Goal: Transaction & Acquisition: Download file/media

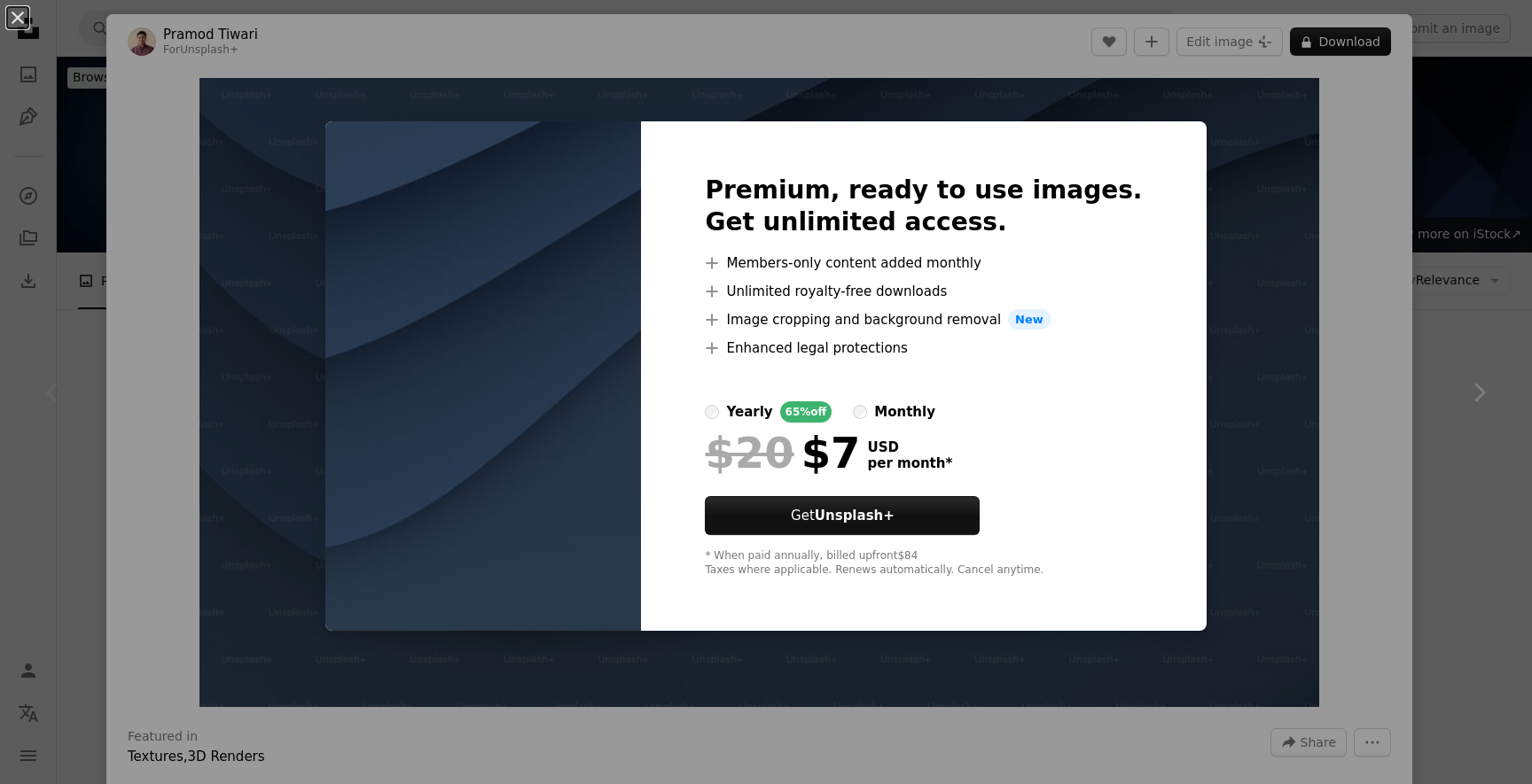
click at [1284, 545] on div "An X shape Premium, ready to use images. Get unlimited access. A plus sign Memb…" at bounding box center [766, 392] width 1532 height 784
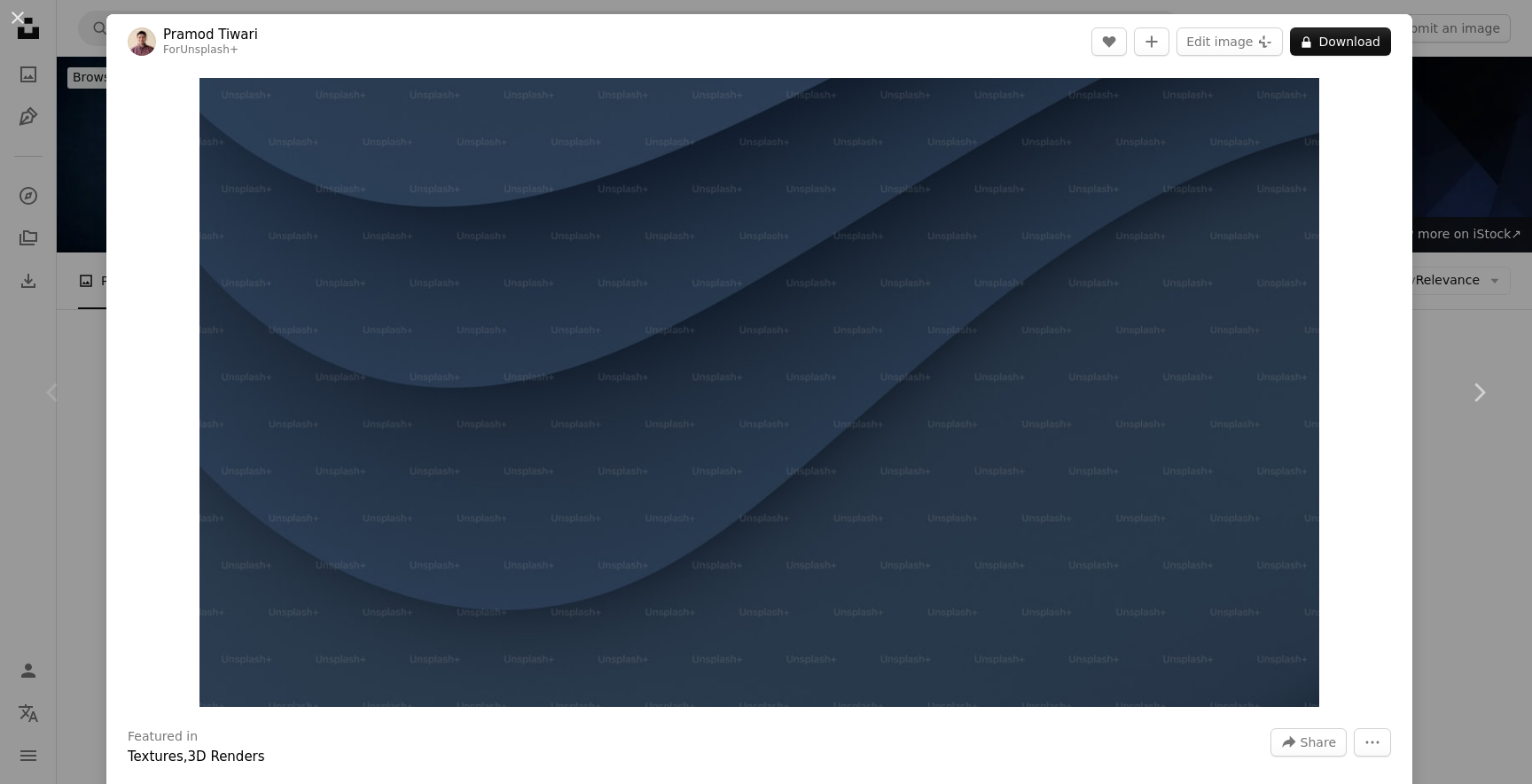
click at [1450, 305] on div "An X shape Chevron left Chevron right [PERSON_NAME] For Unsplash+ A heart A plu…" at bounding box center [766, 392] width 1532 height 784
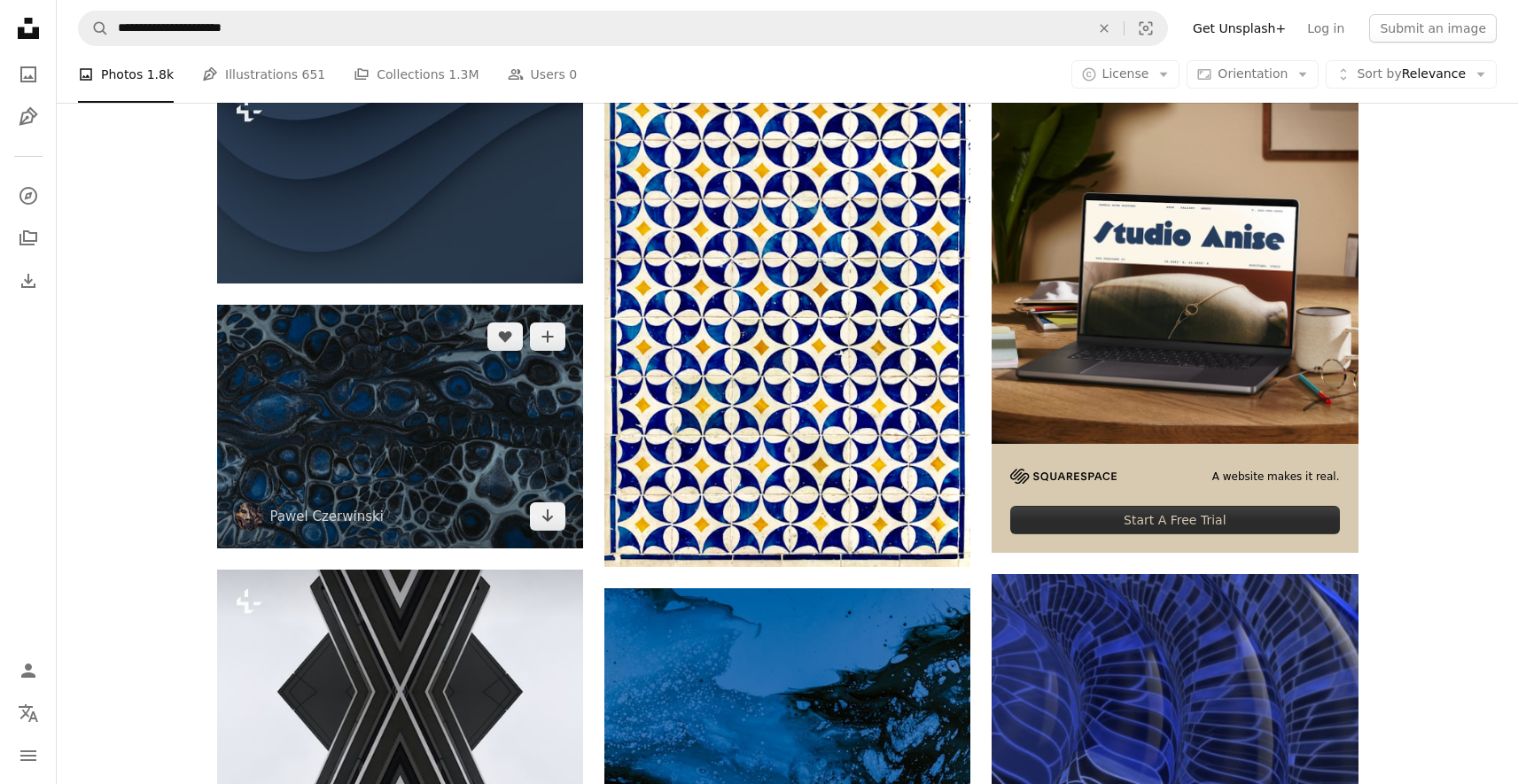
scroll to position [131, 0]
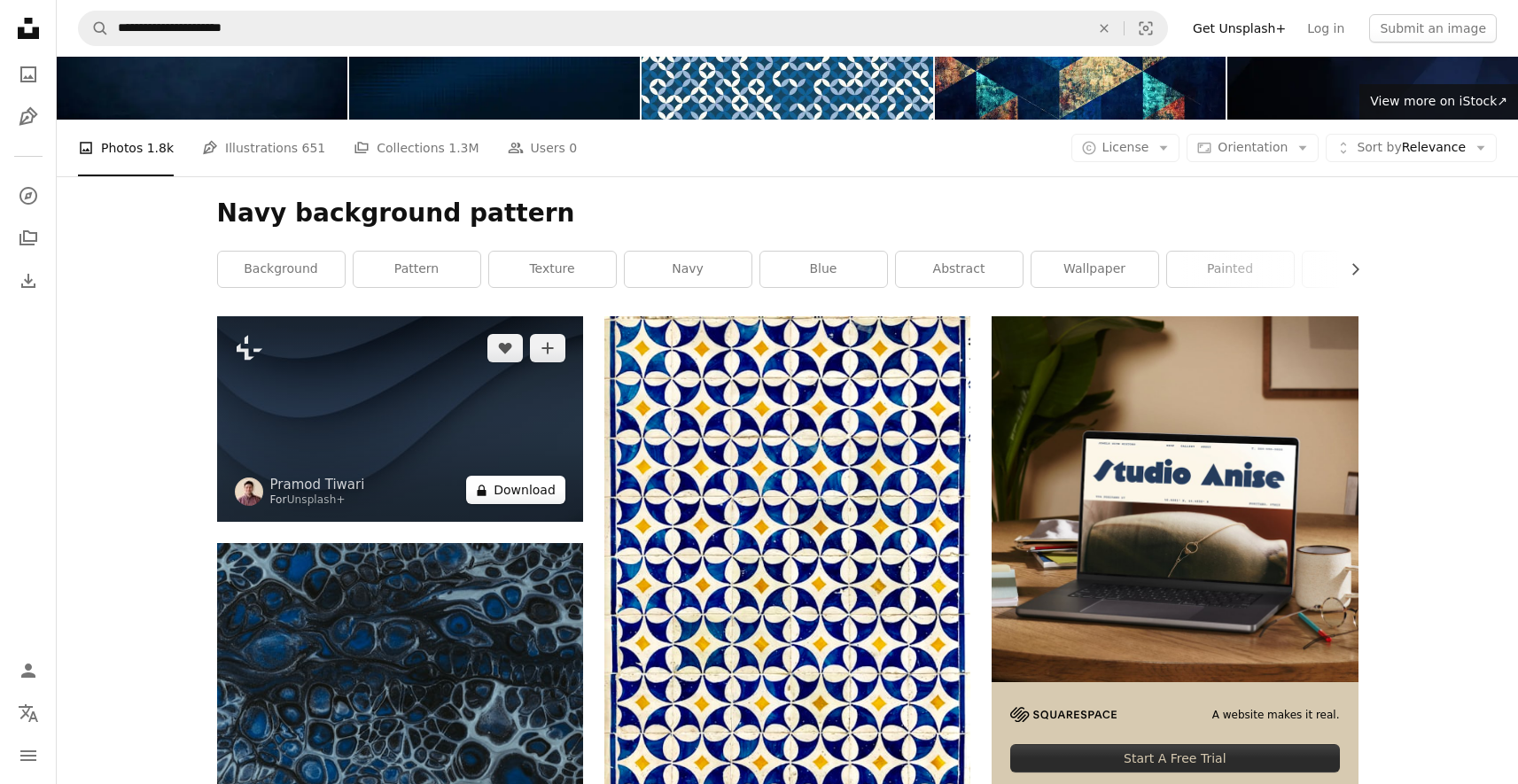
click at [498, 484] on button "A lock Download" at bounding box center [516, 489] width 99 height 28
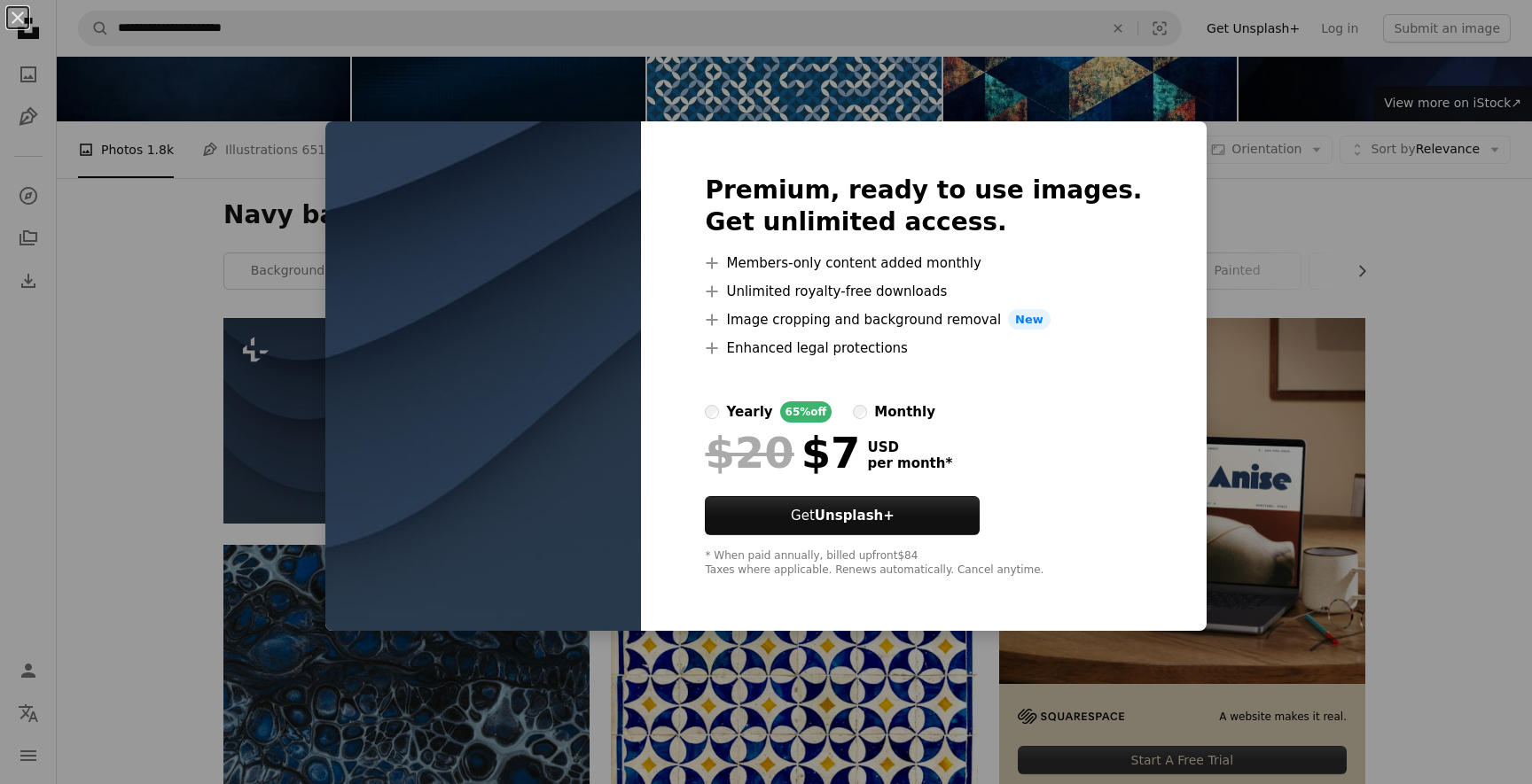
click at [1265, 234] on div "An X shape Premium, ready to use images. Get unlimited access. A plus sign Memb…" at bounding box center [766, 392] width 1532 height 784
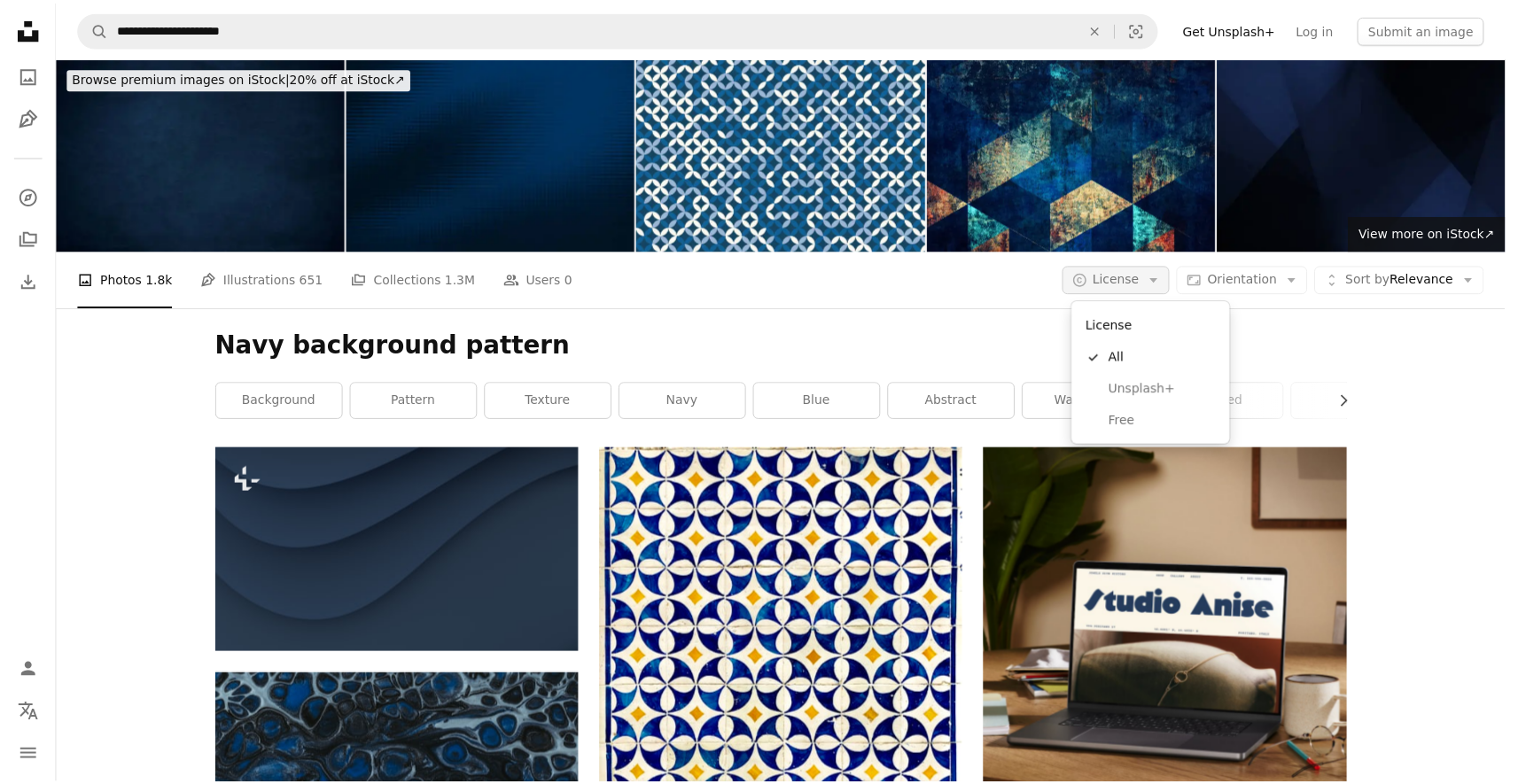
scroll to position [131, 0]
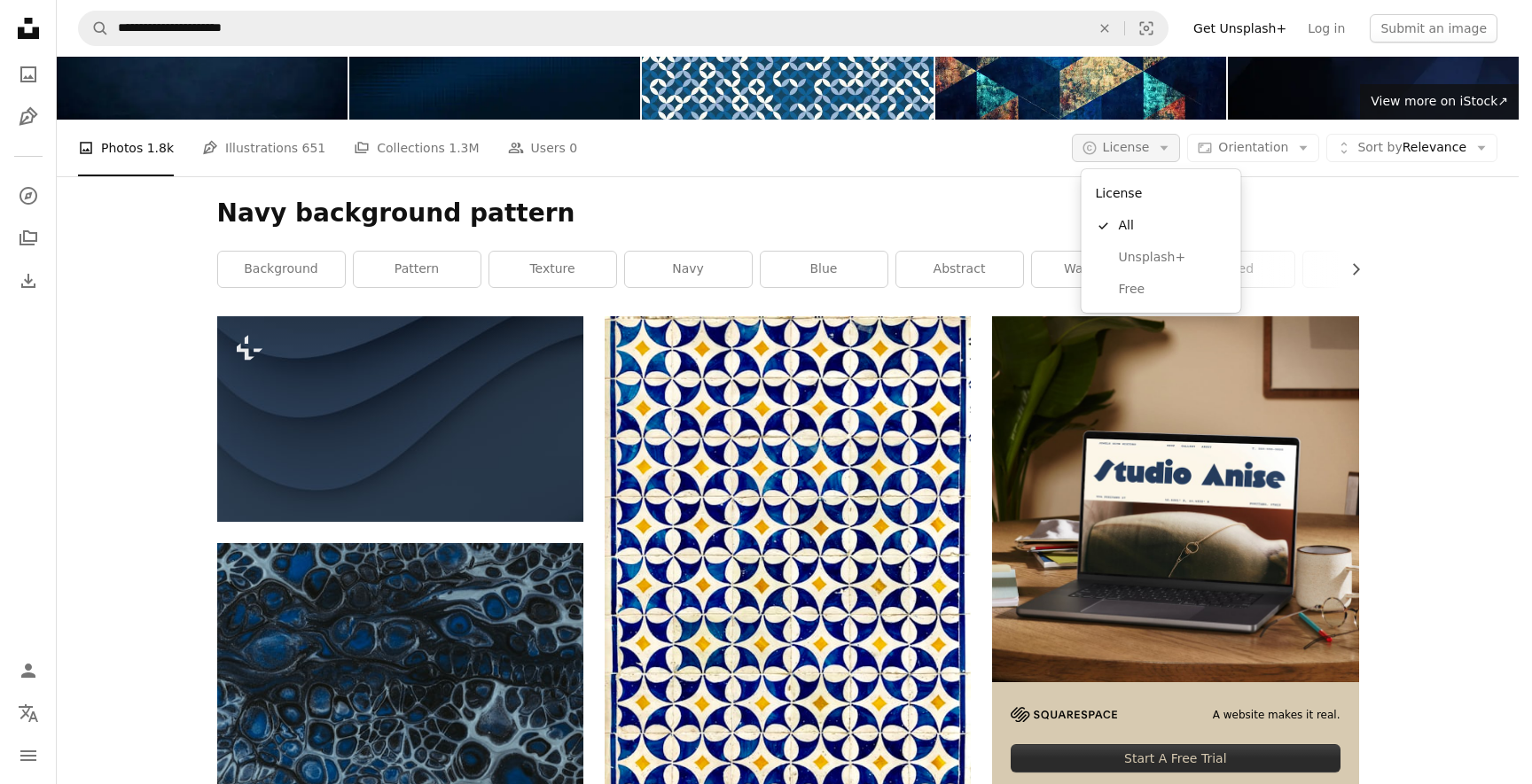
click at [1127, 150] on span "License" at bounding box center [1125, 146] width 47 height 14
click at [1120, 289] on span "Free" at bounding box center [1173, 289] width 108 height 18
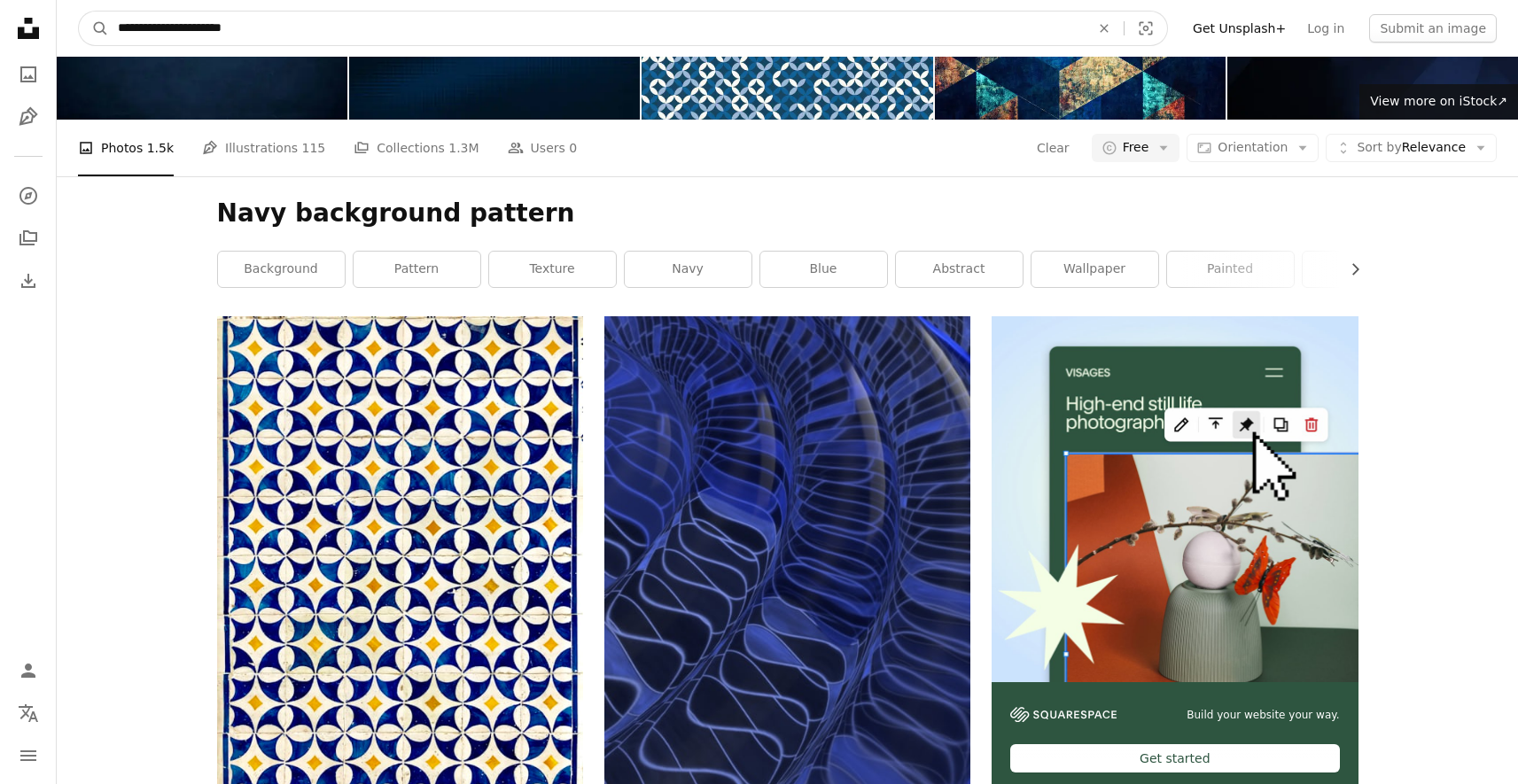
drag, startPoint x: 214, startPoint y: 25, endPoint x: 331, endPoint y: 44, distance: 118.5
click at [331, 44] on input "**********" at bounding box center [597, 28] width 976 height 34
type input "**********"
click button "A magnifying glass" at bounding box center [94, 28] width 30 height 34
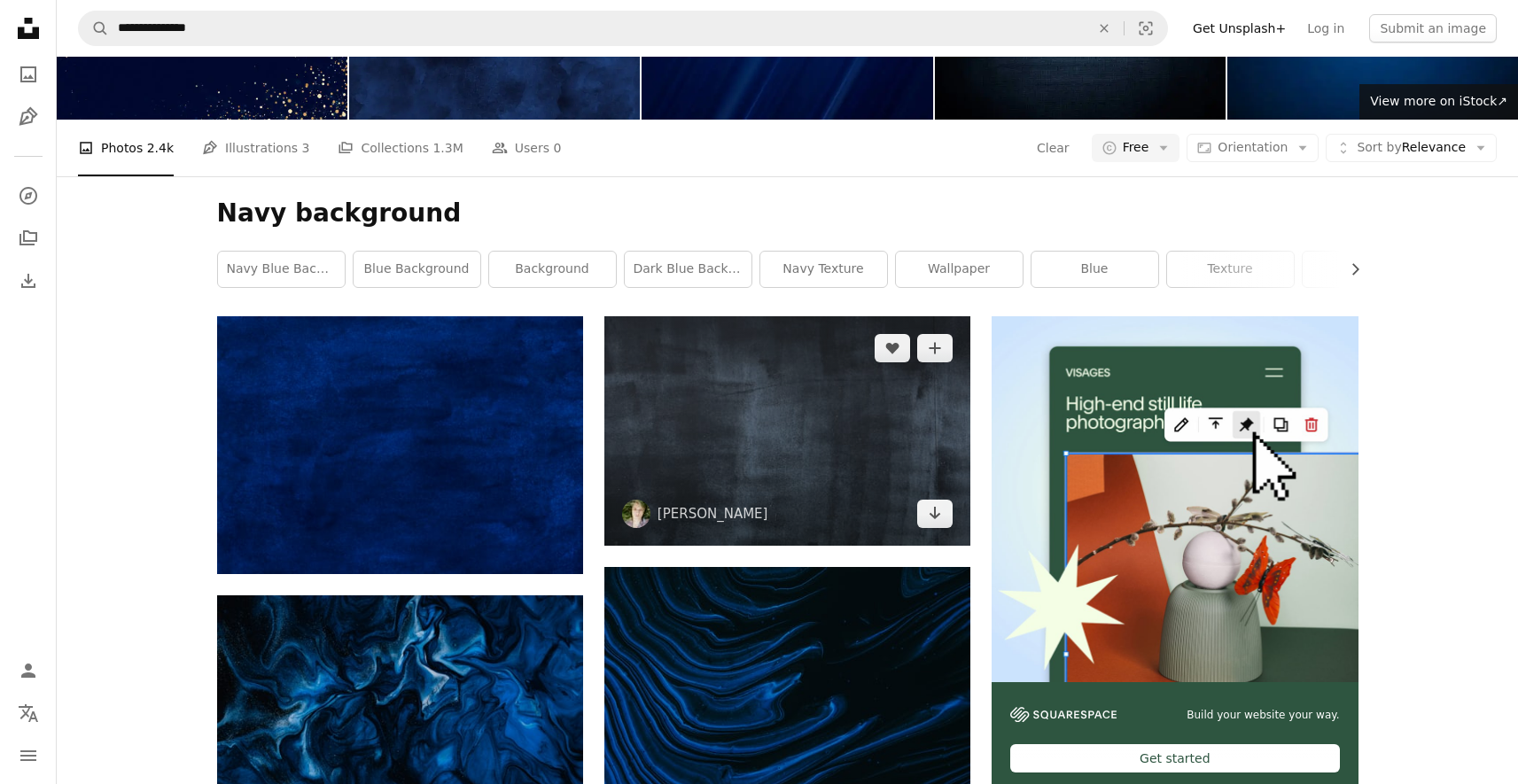
scroll to position [1589, 0]
